Goal: Navigation & Orientation: Find specific page/section

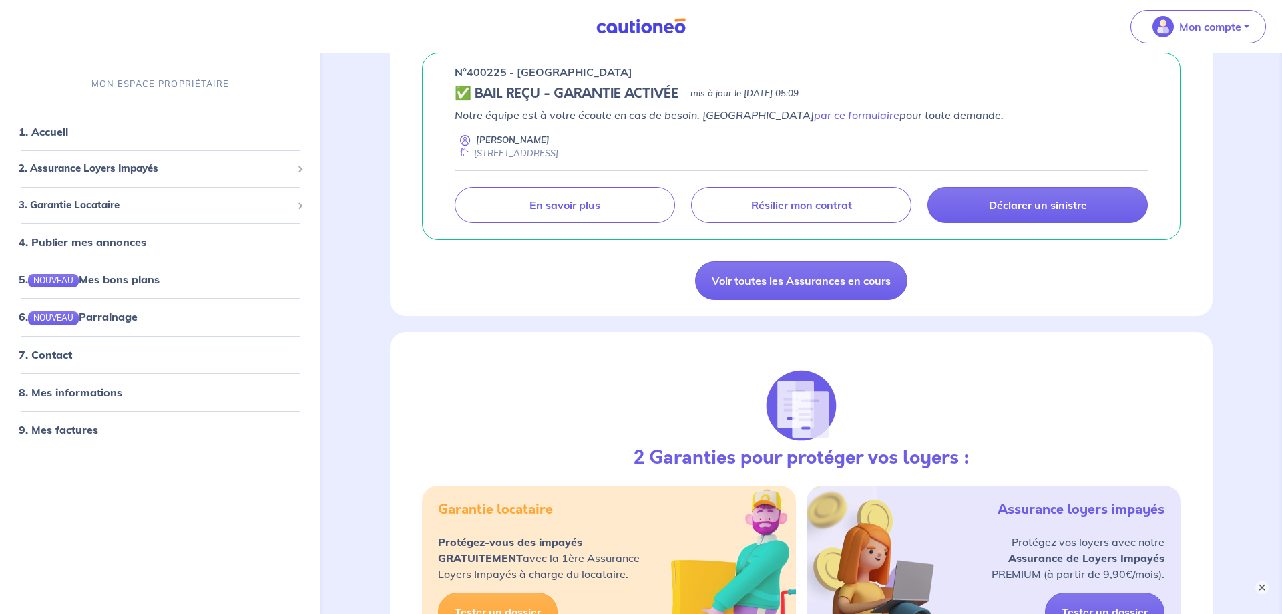
scroll to position [545, 0]
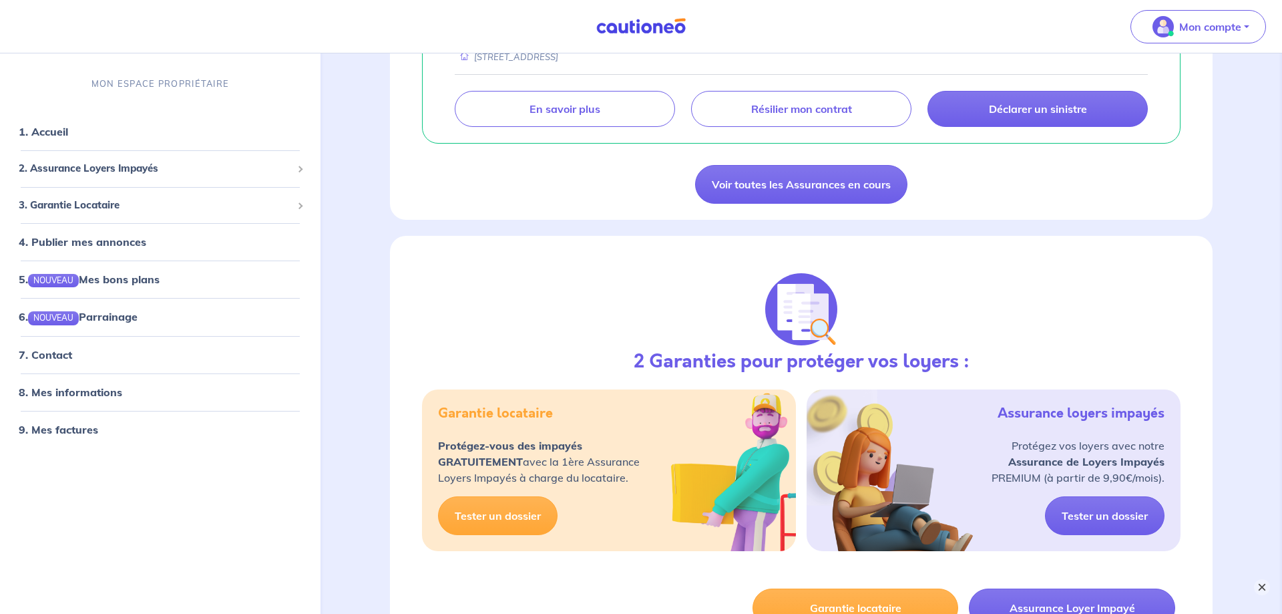
click at [1261, 580] on button "×" at bounding box center [1262, 587] width 16 height 16
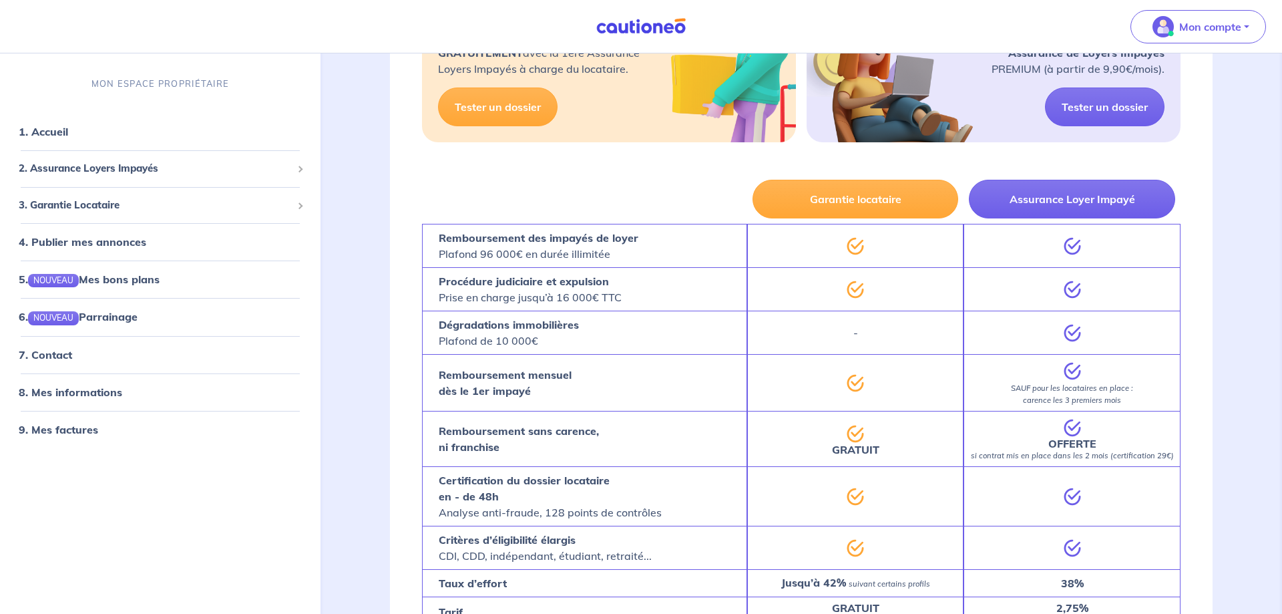
scroll to position [613, 0]
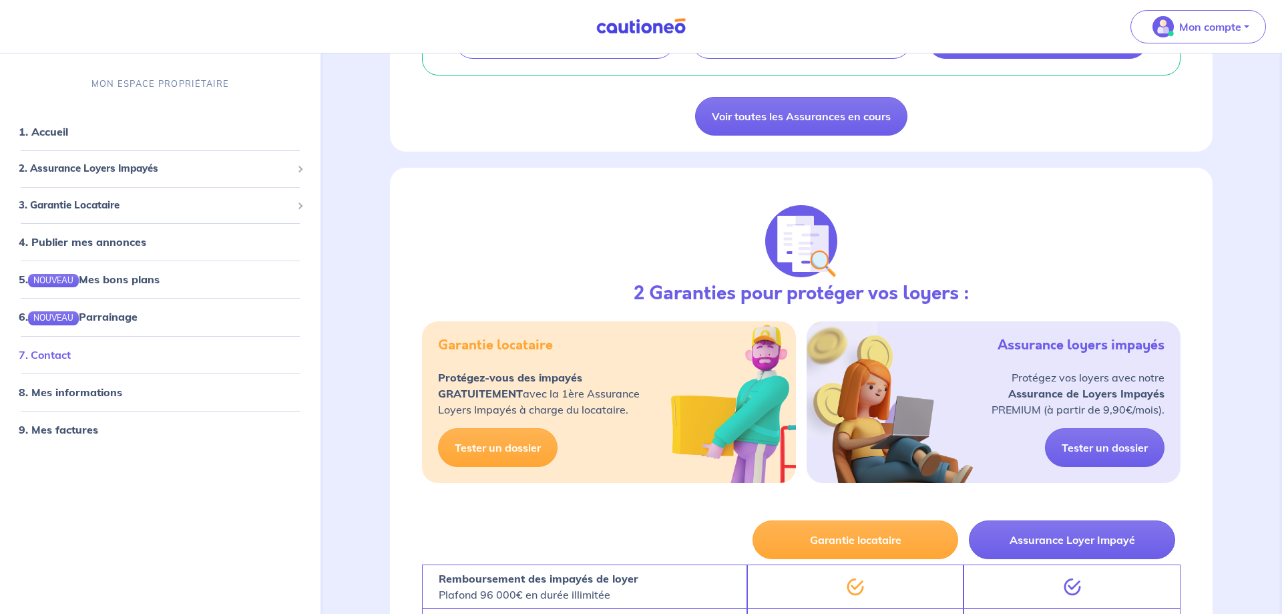
click at [59, 352] on link "7. Contact" at bounding box center [45, 353] width 52 height 13
click at [93, 393] on link "8. Mes informations" at bounding box center [69, 391] width 100 height 13
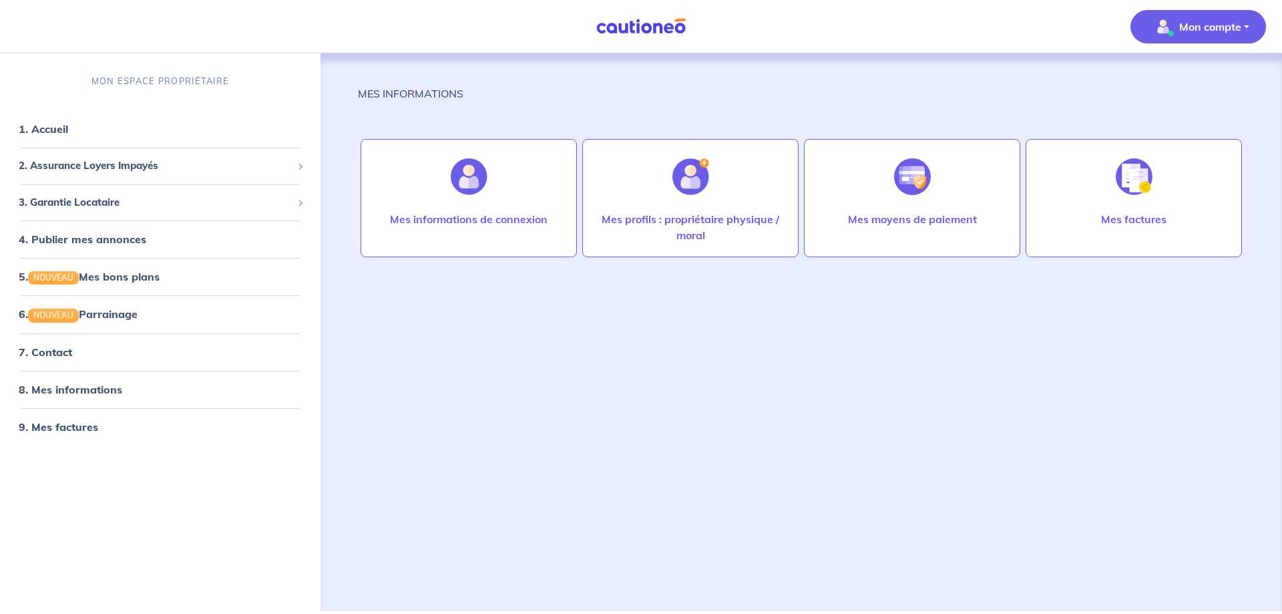
click at [11, 486] on div "MON ESPACE PROPRIÉTAIRE 1. Accueil 2. Assurance Loyers Impayés Souscrire Suivre…" at bounding box center [160, 335] width 321 height 552
click at [67, 136] on link "1. Accueil" at bounding box center [43, 128] width 49 height 13
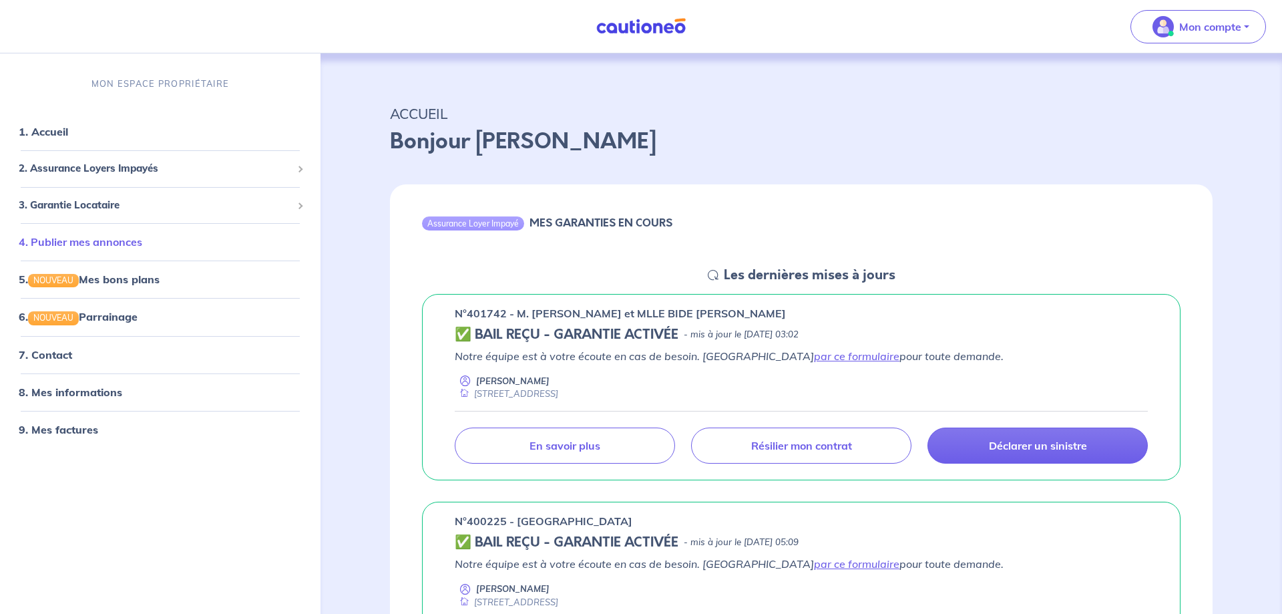
click at [125, 237] on link "4. Publier mes annonces" at bounding box center [81, 241] width 124 height 13
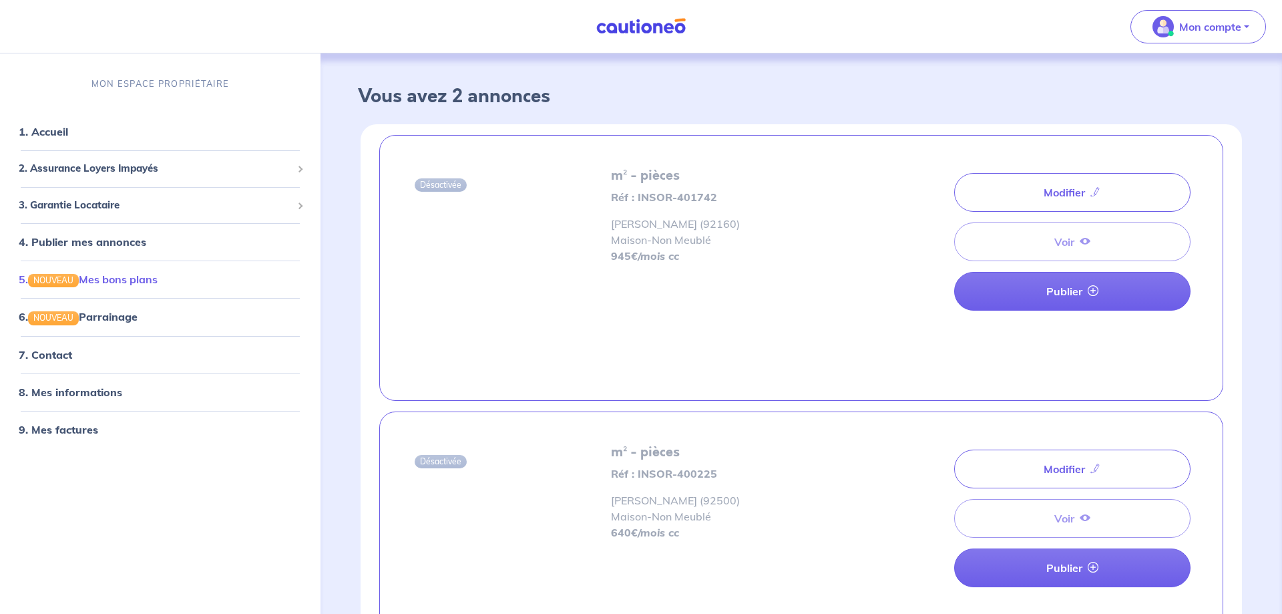
click at [103, 279] on link "5. NOUVEAU Mes bons plans" at bounding box center [88, 279] width 139 height 13
click at [81, 390] on link "8. Mes informations" at bounding box center [69, 391] width 100 height 13
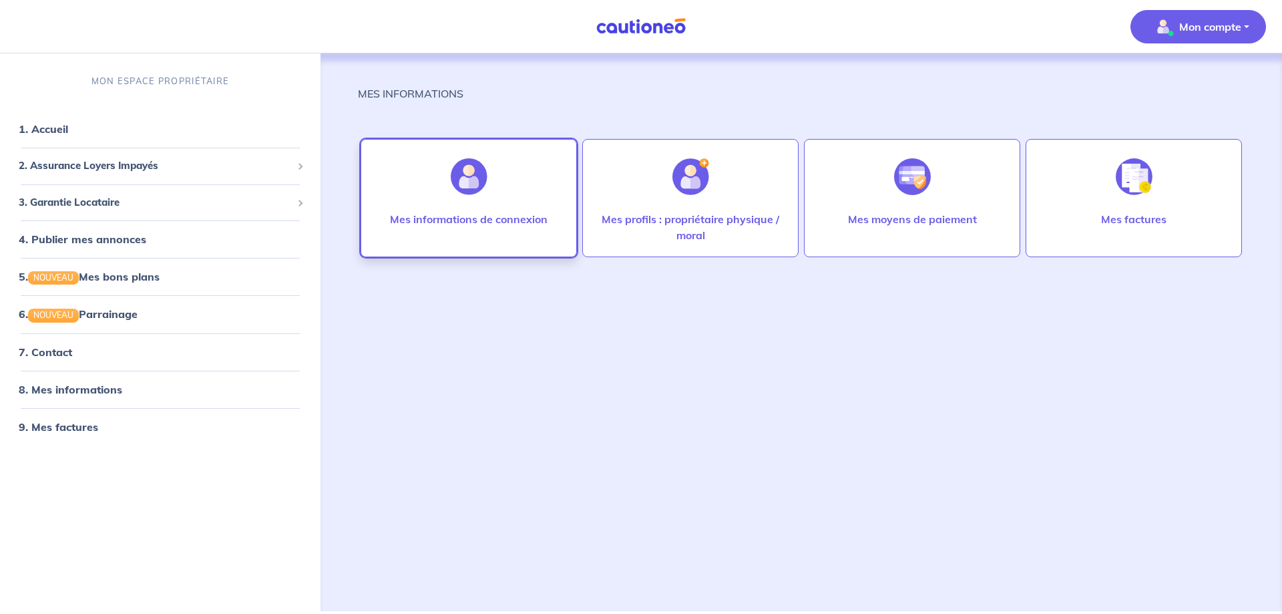
click at [390, 206] on div "Mes informations de connexion" at bounding box center [469, 198] width 216 height 118
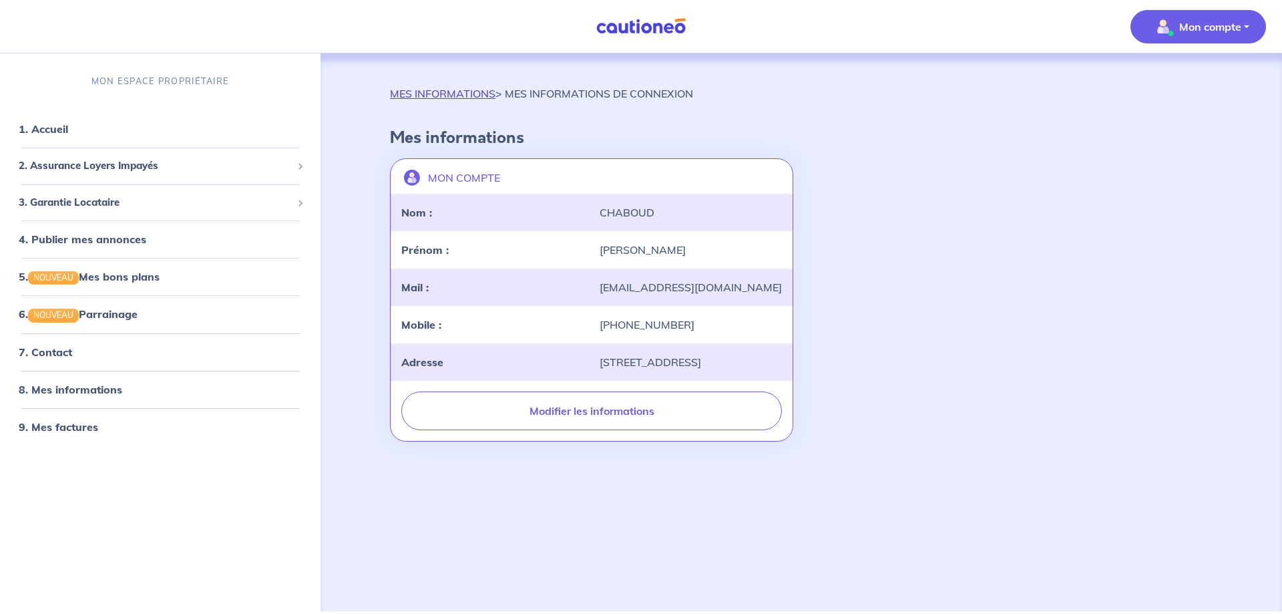
click at [429, 92] on link "MES INFORMATIONS" at bounding box center [443, 93] width 106 height 13
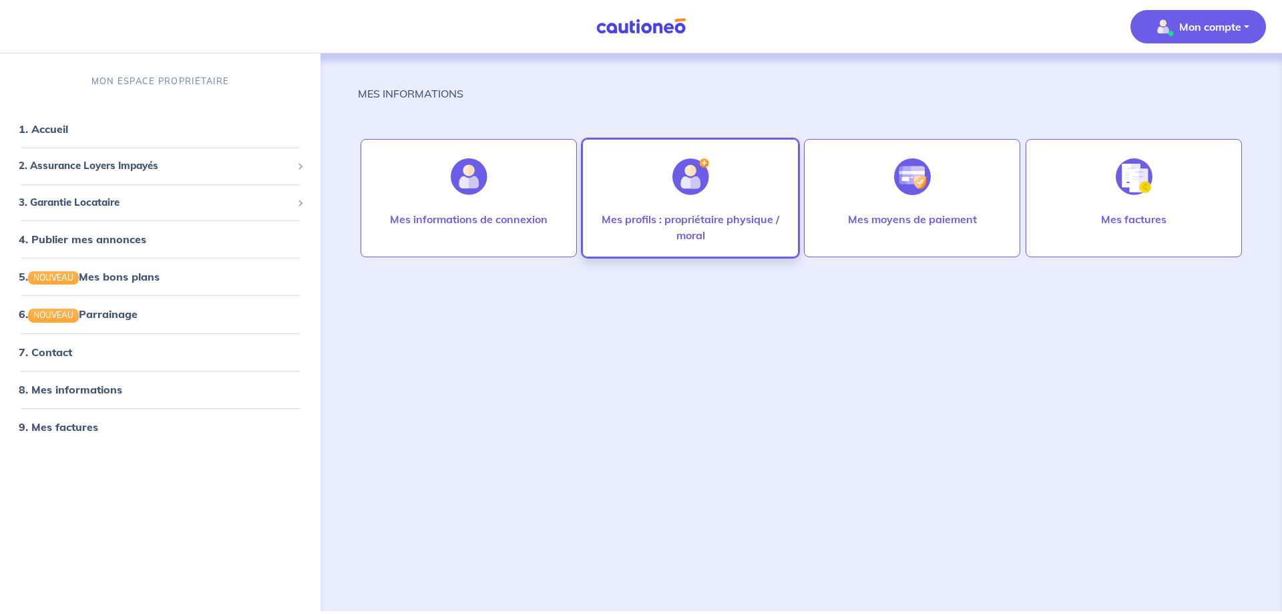
click at [681, 175] on img at bounding box center [691, 176] width 37 height 37
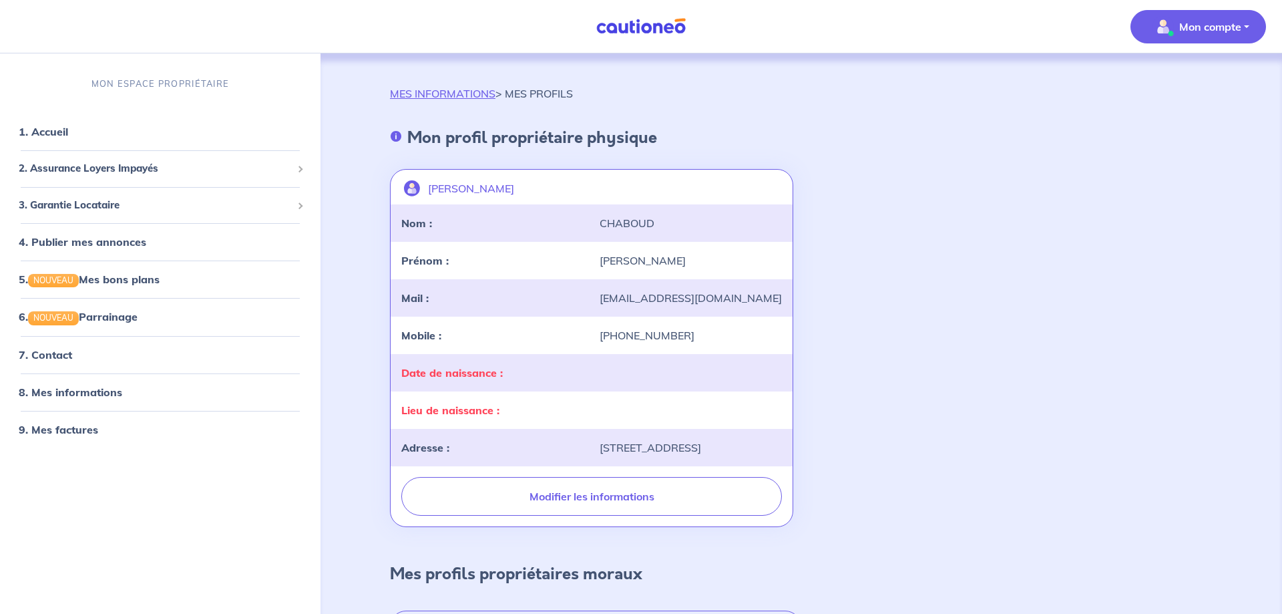
click at [118, 79] on p "MON ESPACE PROPRIÉTAIRE" at bounding box center [161, 83] width 138 height 13
click at [625, 29] on img at bounding box center [641, 26] width 100 height 17
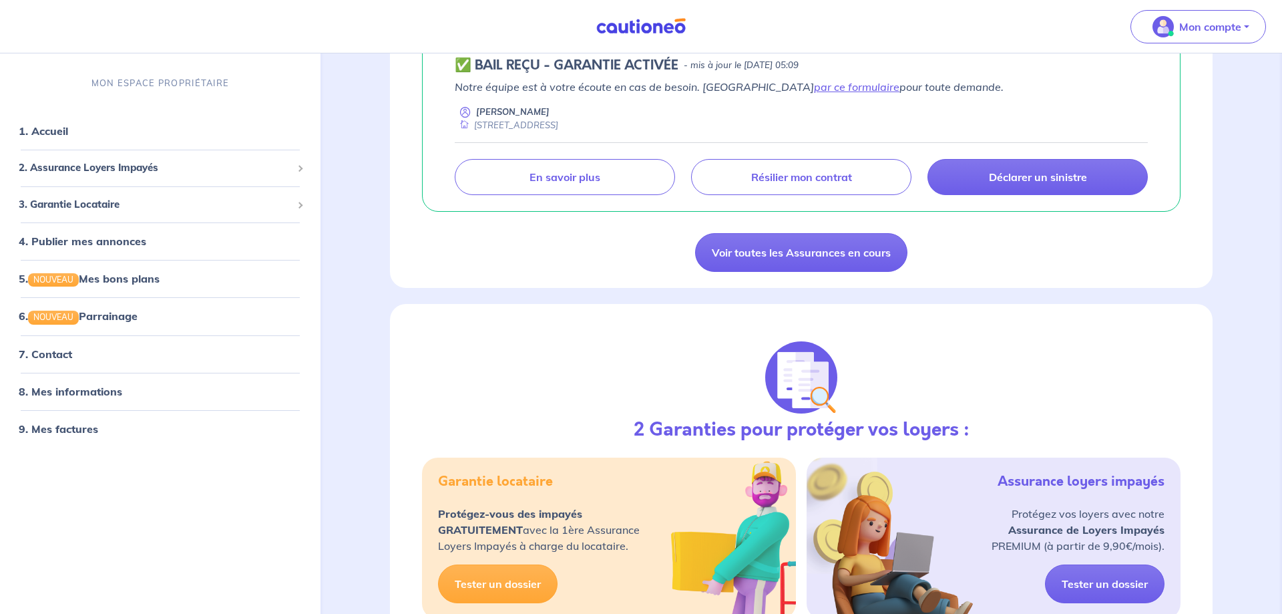
scroll to position [437, 0]
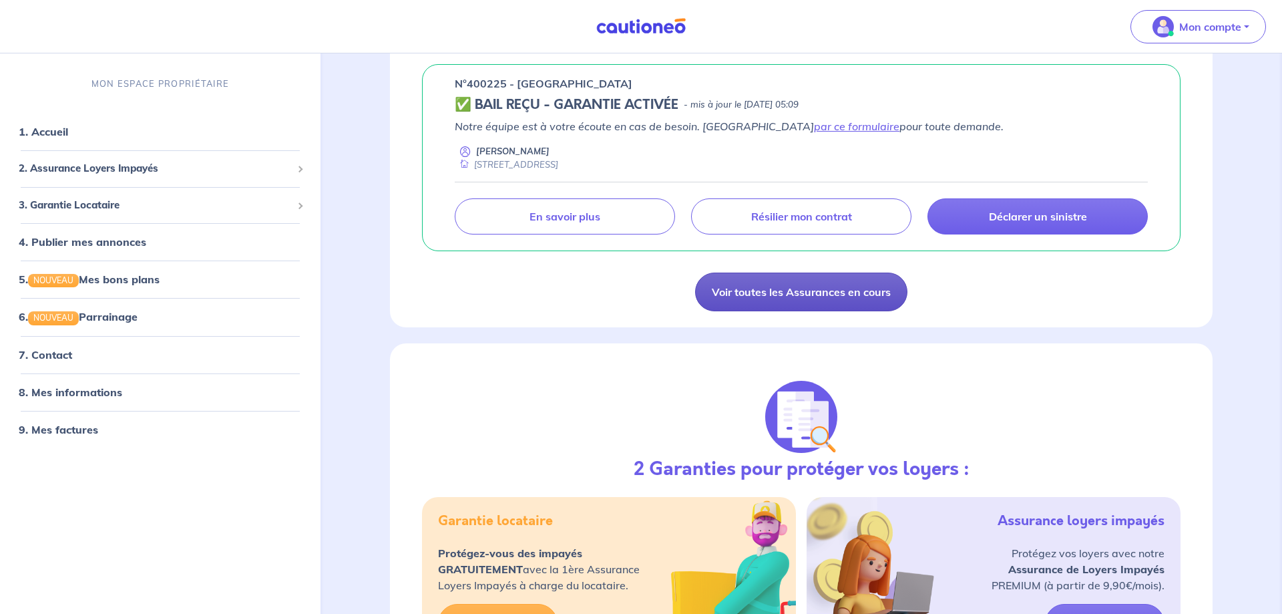
click at [752, 289] on link "Voir toutes les Assurances en cours" at bounding box center [801, 292] width 212 height 39
